Goal: Information Seeking & Learning: Learn about a topic

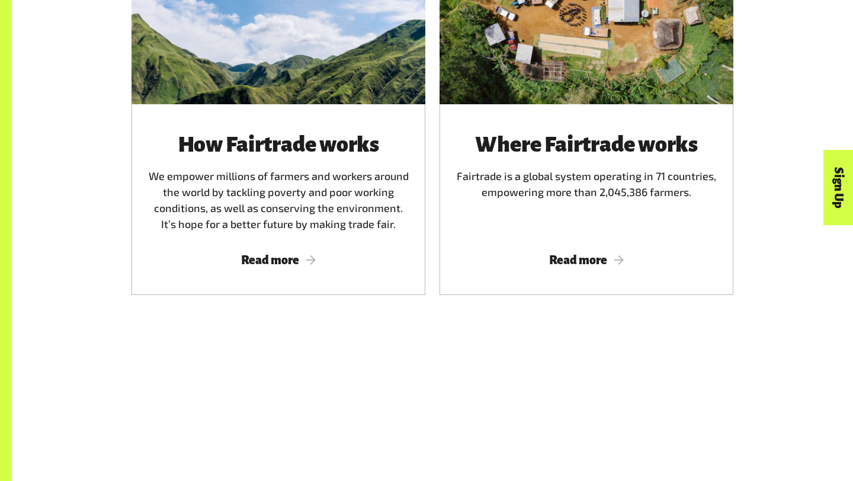
scroll to position [776, 0]
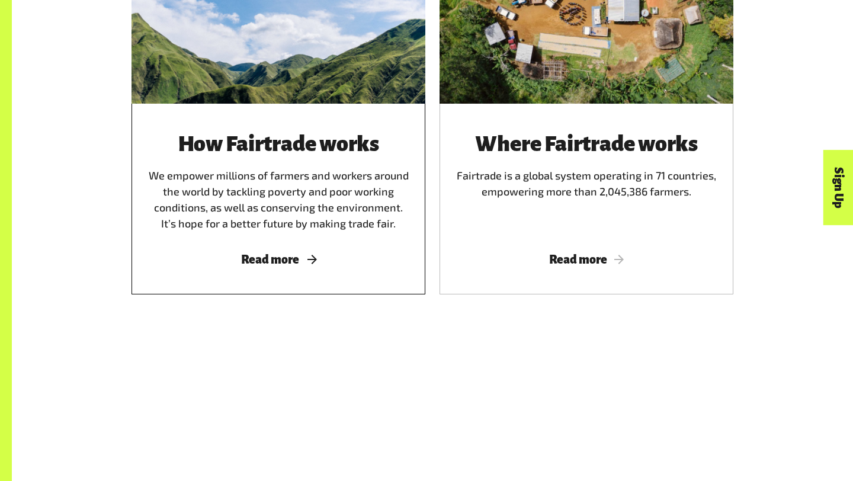
click at [349, 237] on div "How Fairtrade works We empower millions of farmers and workers around the world…" at bounding box center [278, 199] width 294 height 191
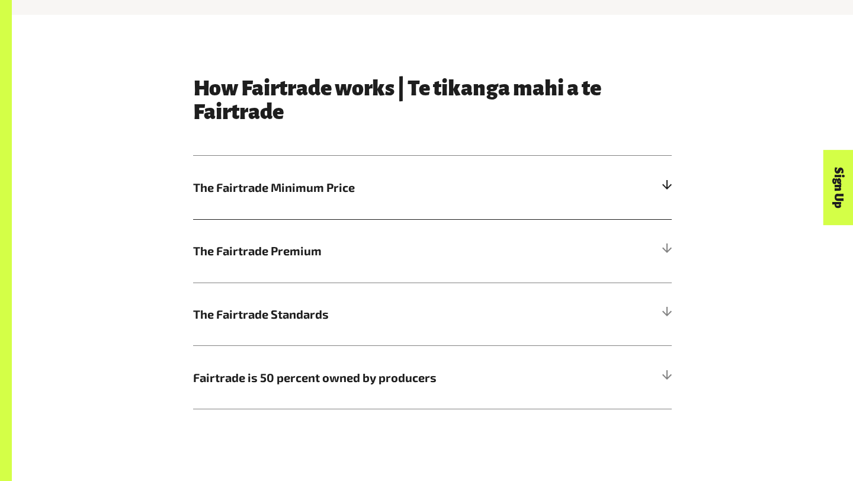
scroll to position [586, 0]
